Goal: Feedback & Contribution: Submit feedback/report problem

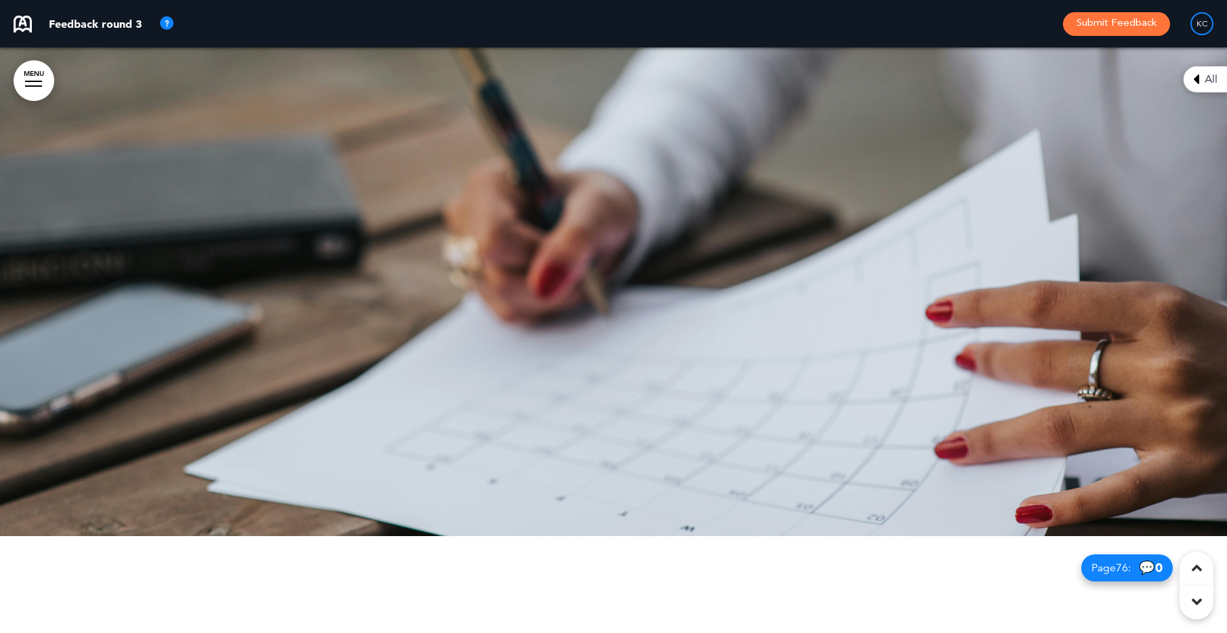
scroll to position [55385, 0]
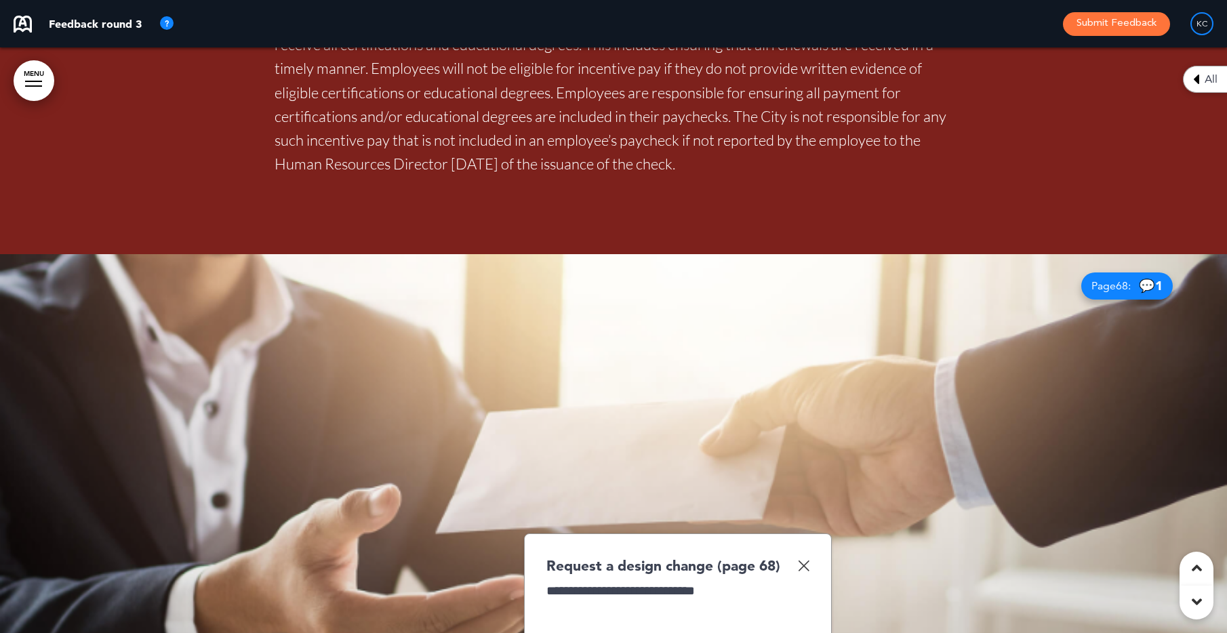
scroll to position [51467, 0]
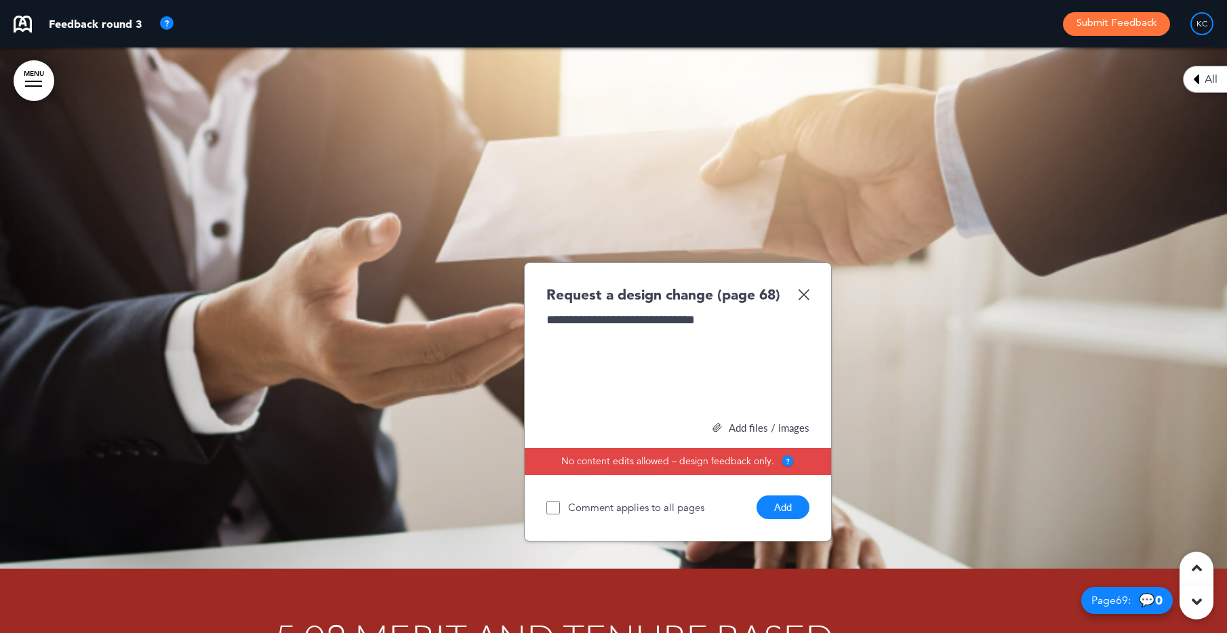
click at [791, 495] on button "Add" at bounding box center [782, 507] width 53 height 24
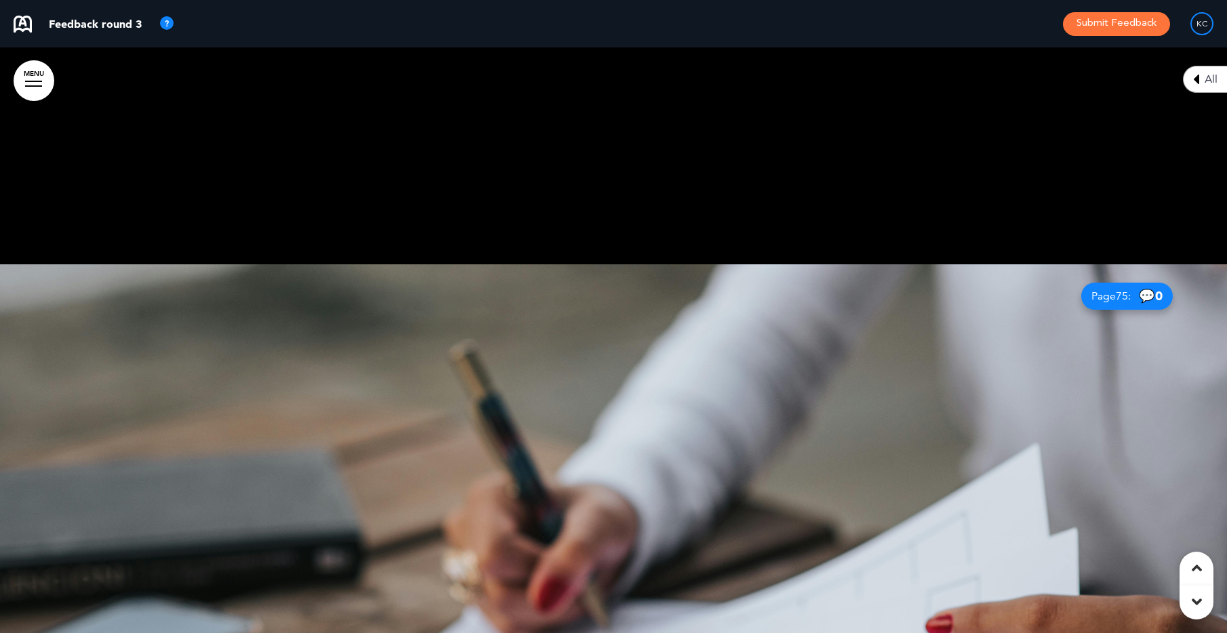
scroll to position [55534, 0]
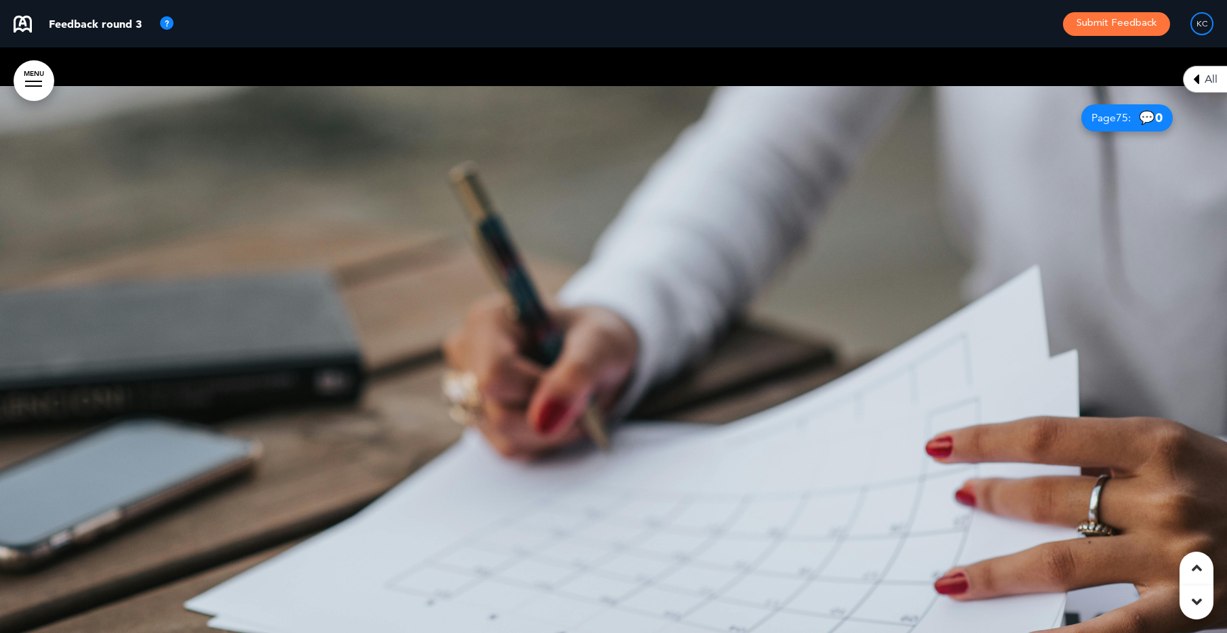
click at [829, 261] on div at bounding box center [613, 379] width 1227 height 586
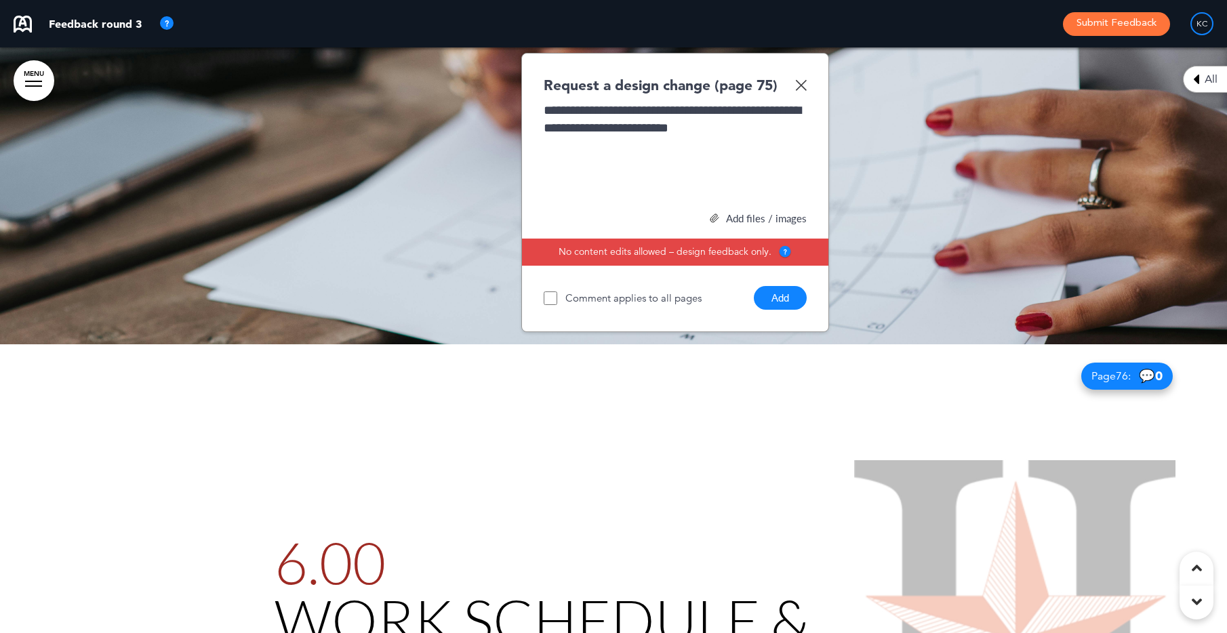
scroll to position [55658, 0]
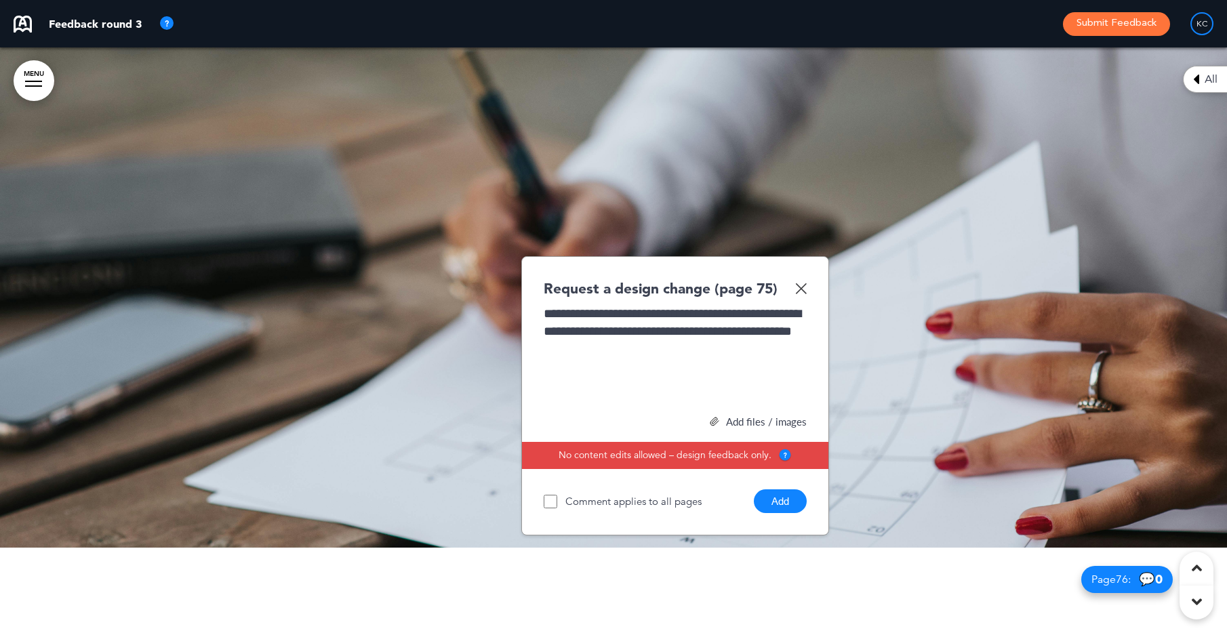
click at [786, 489] on button "Add" at bounding box center [780, 501] width 53 height 24
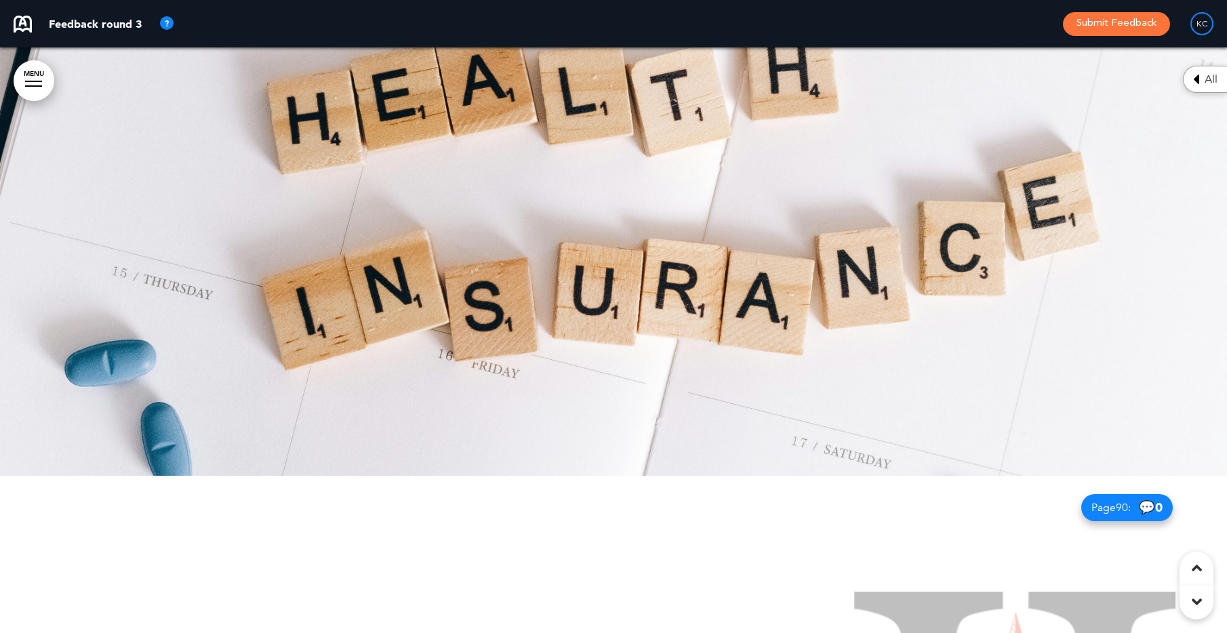
scroll to position [63452, 0]
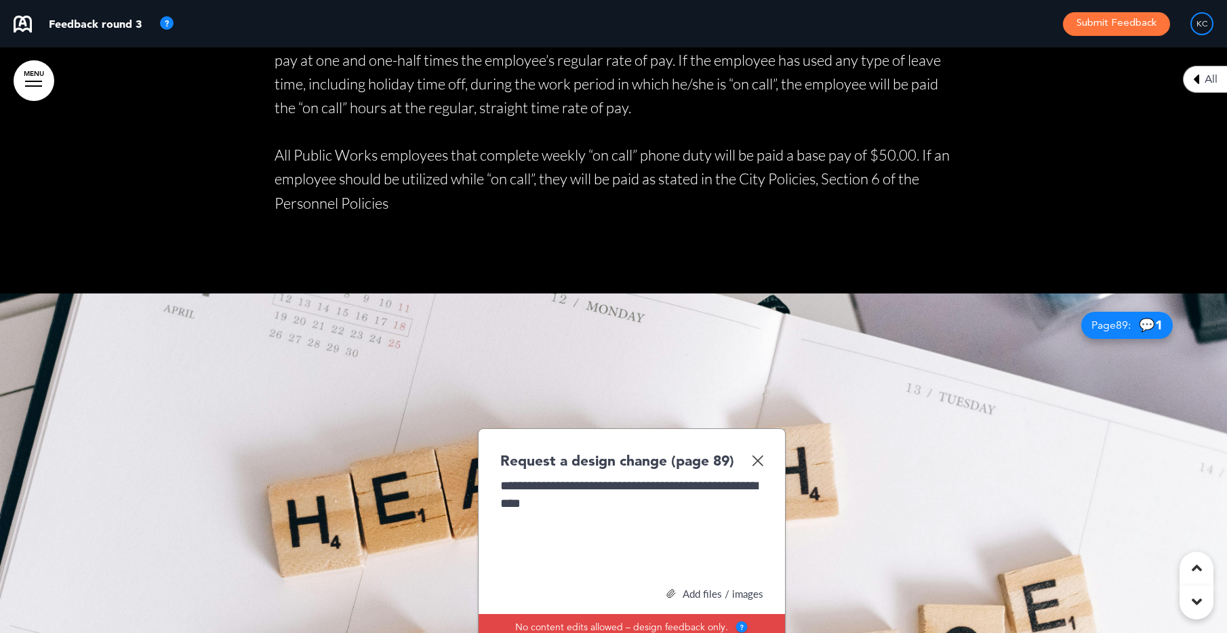
scroll to position [63791, 0]
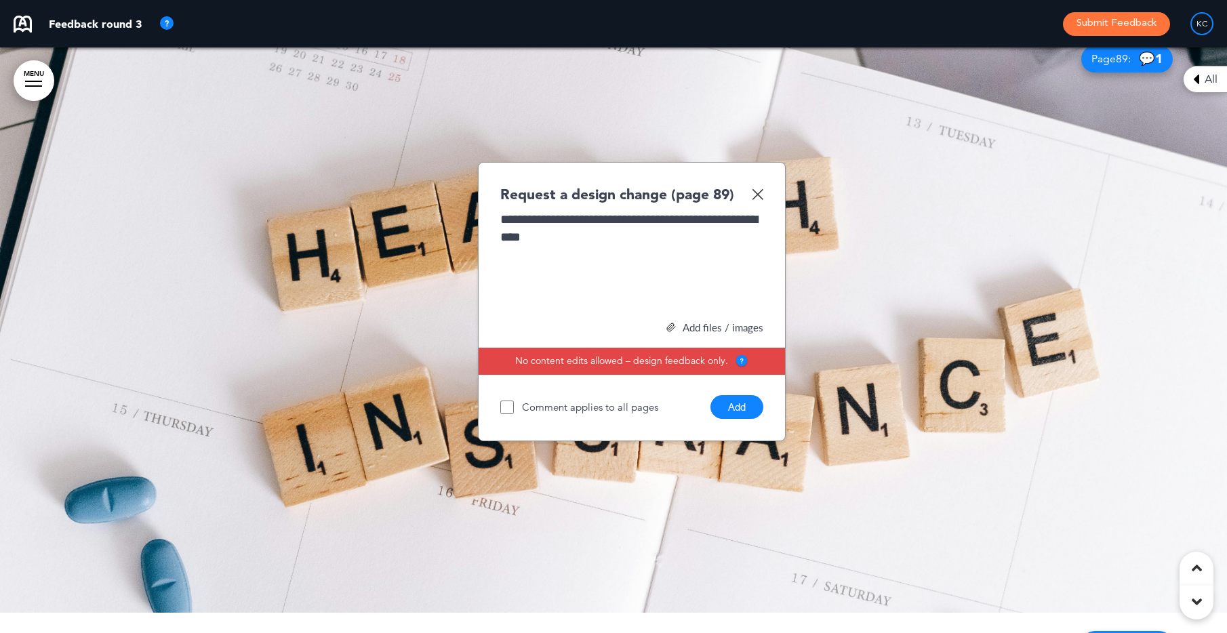
click at [742, 395] on button "Add" at bounding box center [736, 407] width 53 height 24
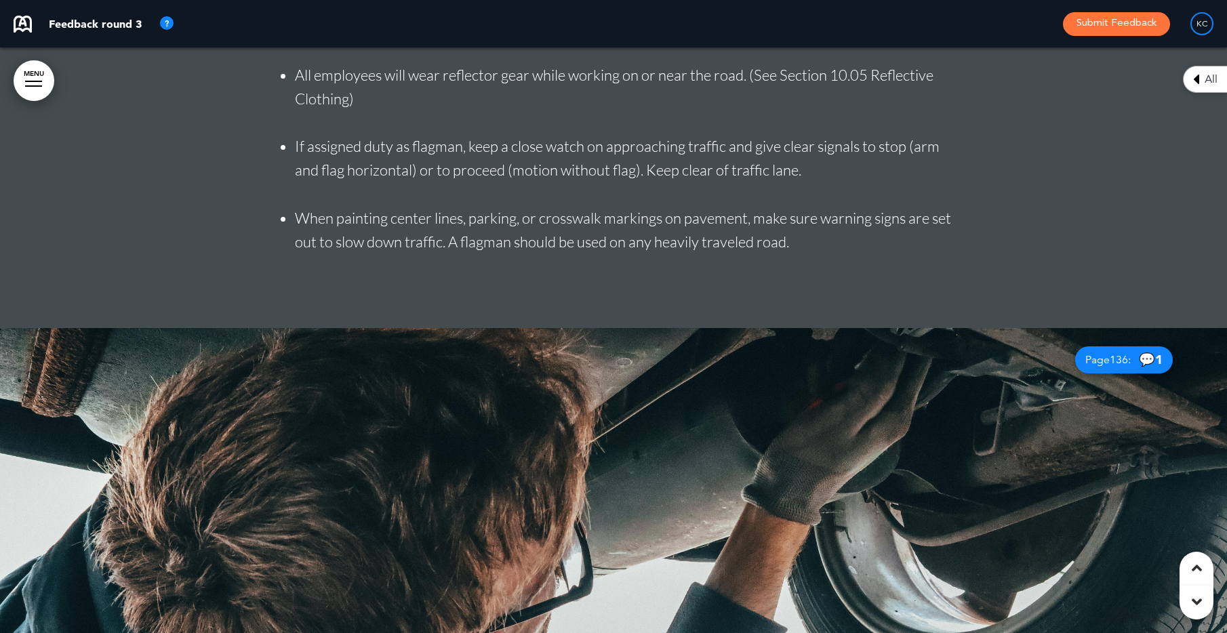
scroll to position [96317, 0]
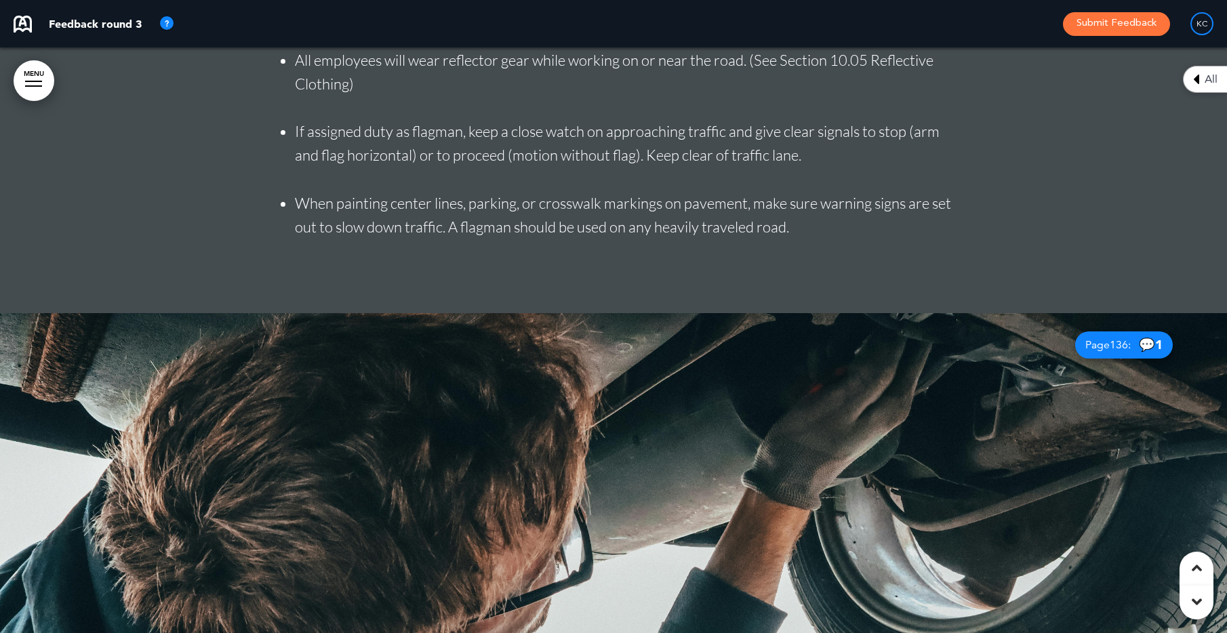
click at [1147, 338] on span "💬 1" at bounding box center [1151, 344] width 24 height 13
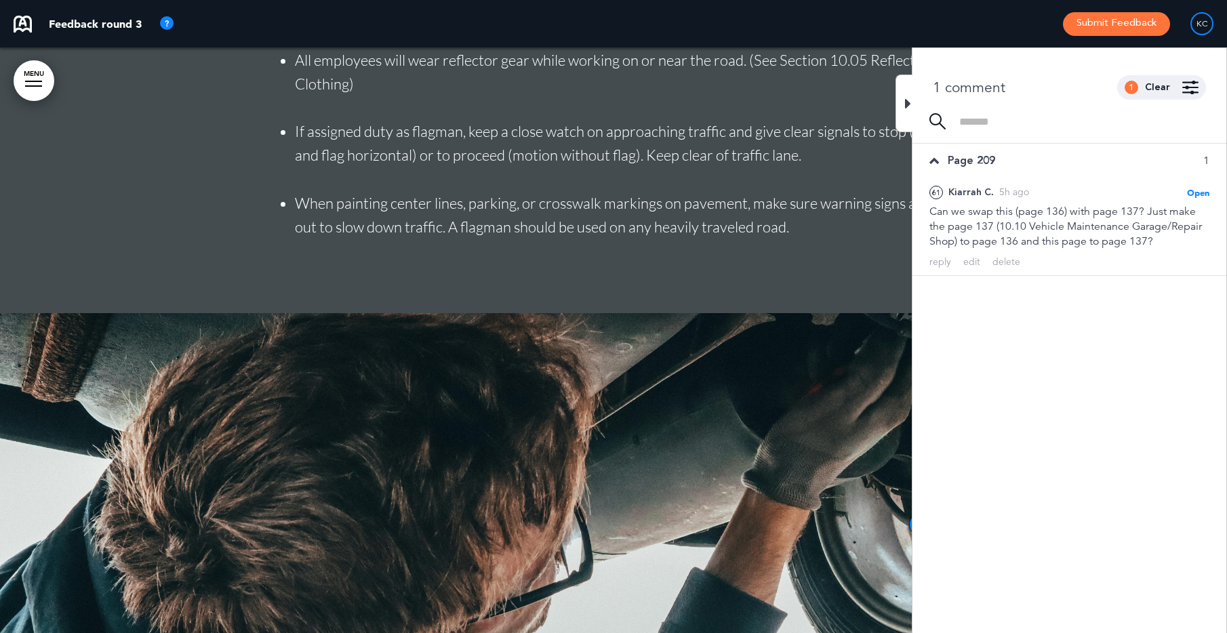
click at [903, 103] on div at bounding box center [903, 104] width 17 height 58
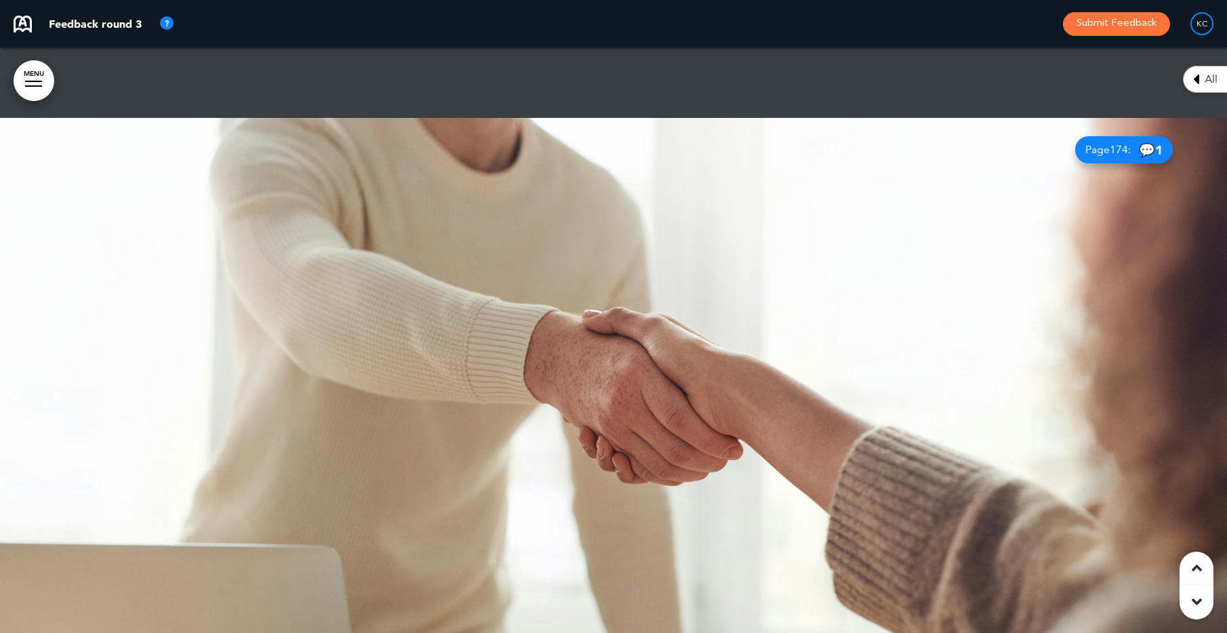
scroll to position [143964, 0]
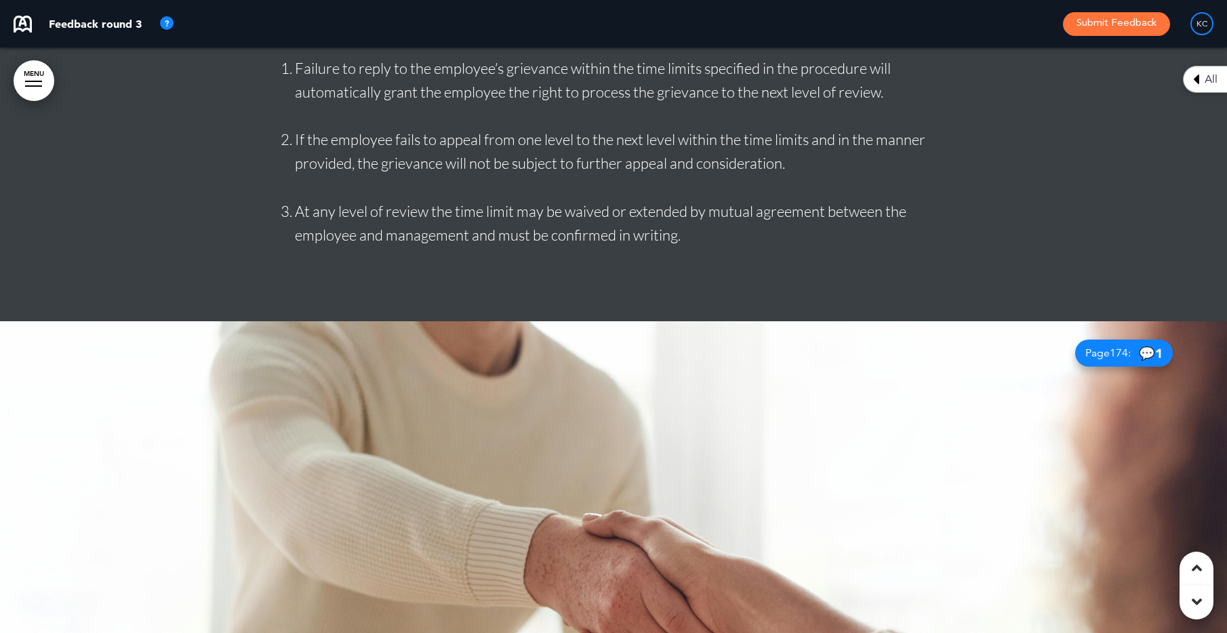
click at [941, 321] on div at bounding box center [613, 614] width 1227 height 586
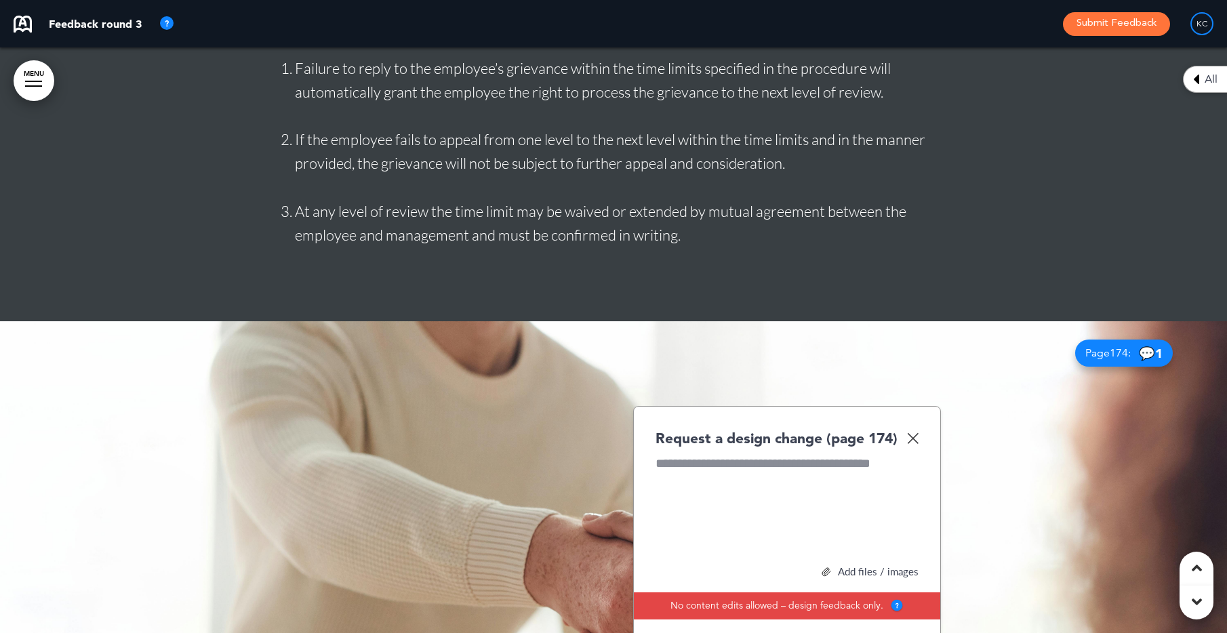
click at [1143, 347] on span "💬 1" at bounding box center [1151, 353] width 24 height 13
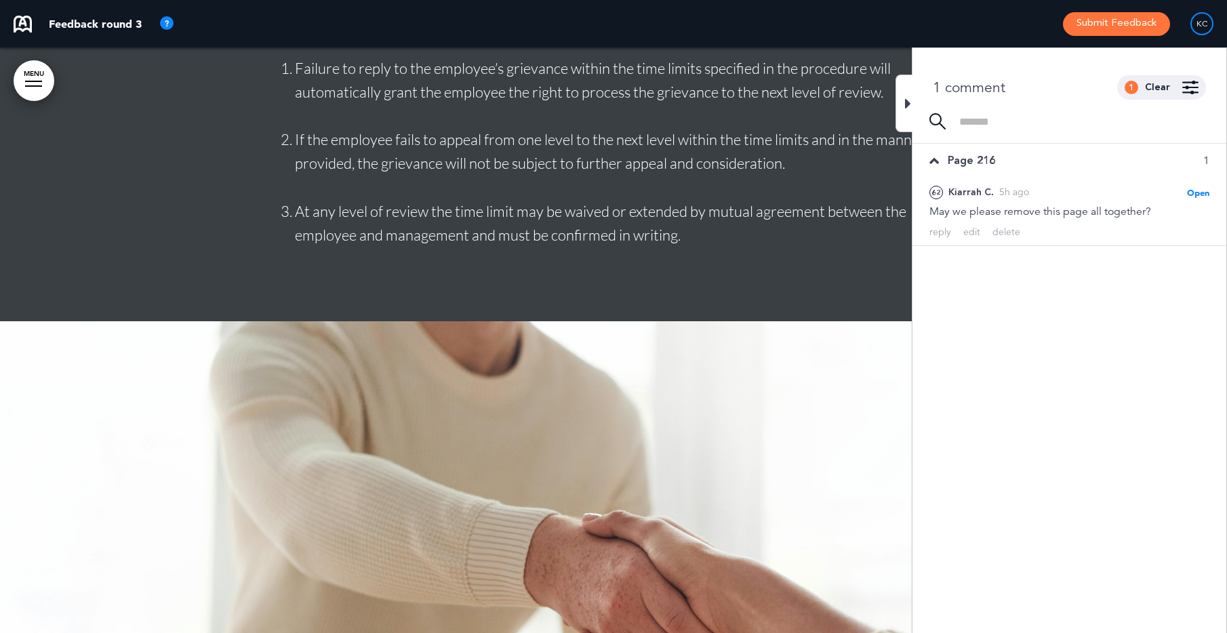
click at [903, 106] on div at bounding box center [903, 104] width 17 height 58
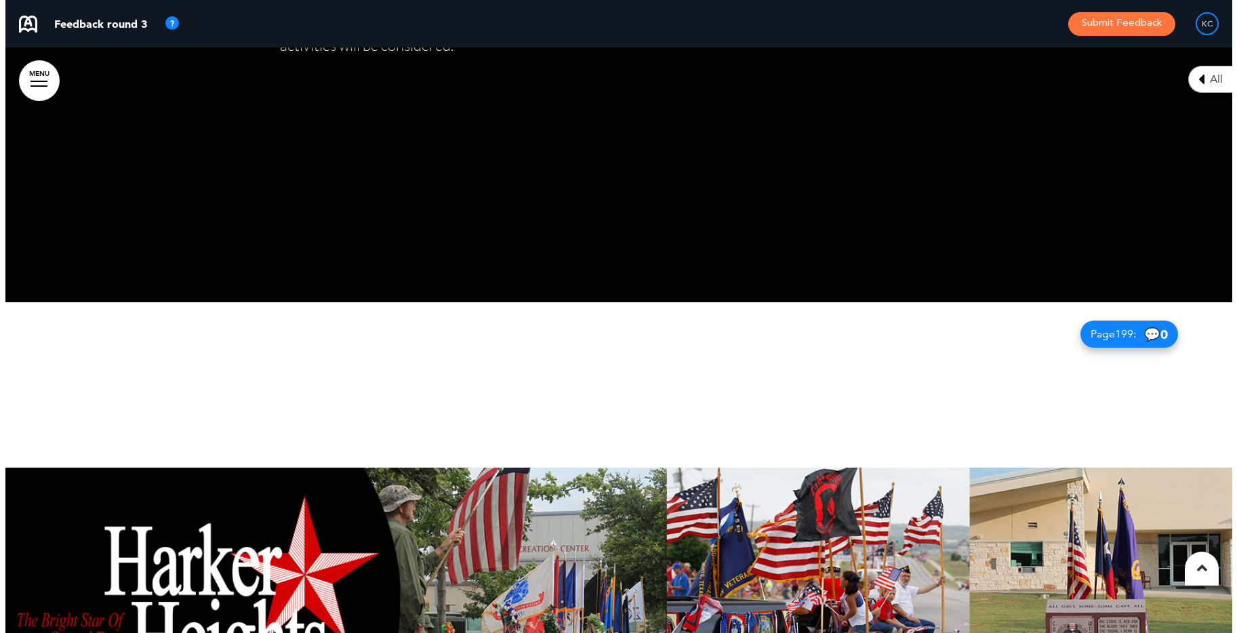
scroll to position [159336, 0]
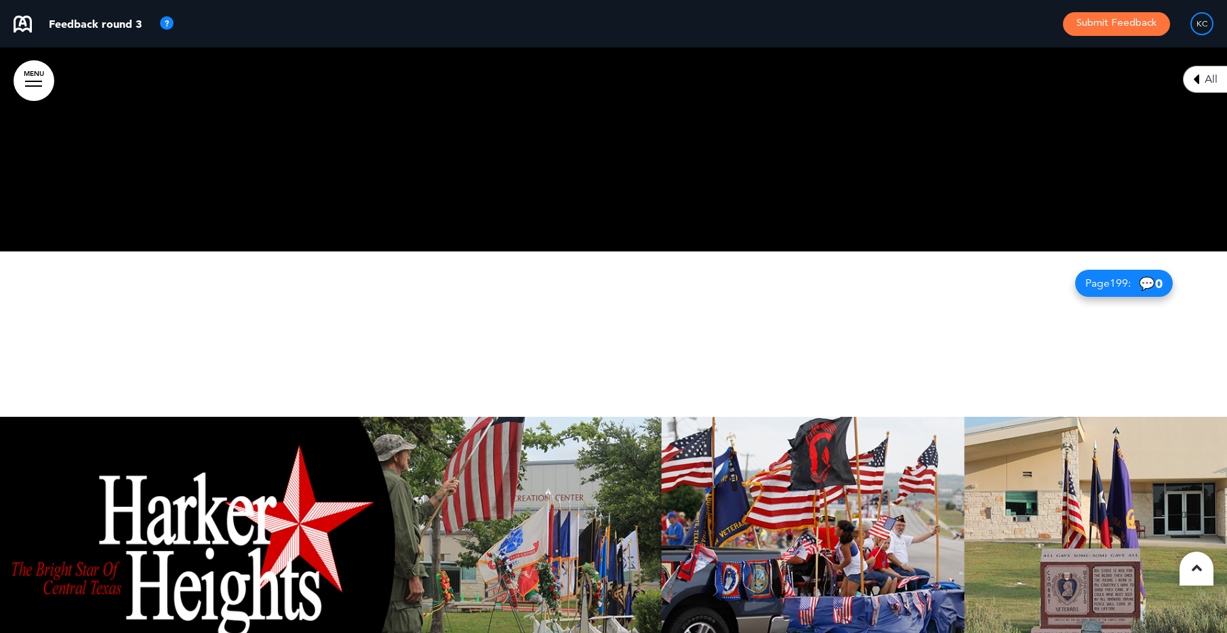
click at [1103, 29] on button "Submit Feedback" at bounding box center [1116, 24] width 107 height 24
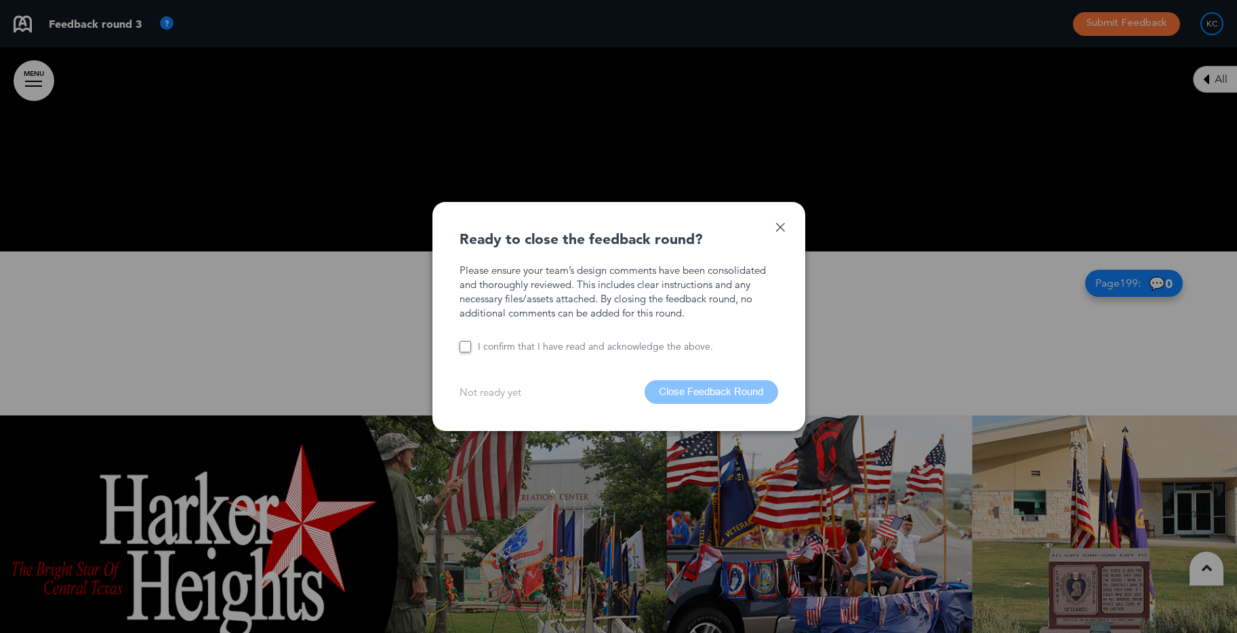
click at [513, 352] on label "I confirm that I have read and acknowledge the above." at bounding box center [595, 346] width 235 height 13
click at [719, 396] on button "Close Feedback Round" at bounding box center [712, 392] width 134 height 24
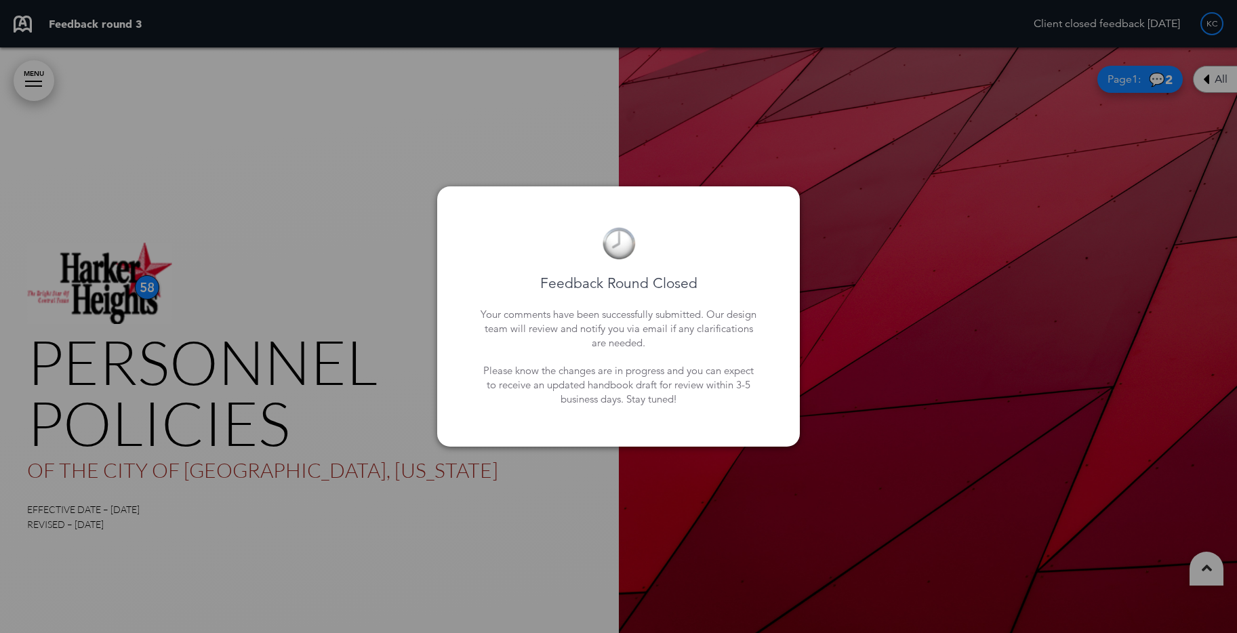
click at [148, 135] on div at bounding box center [618, 316] width 1237 height 633
